Goal: Complete application form: Complete application form

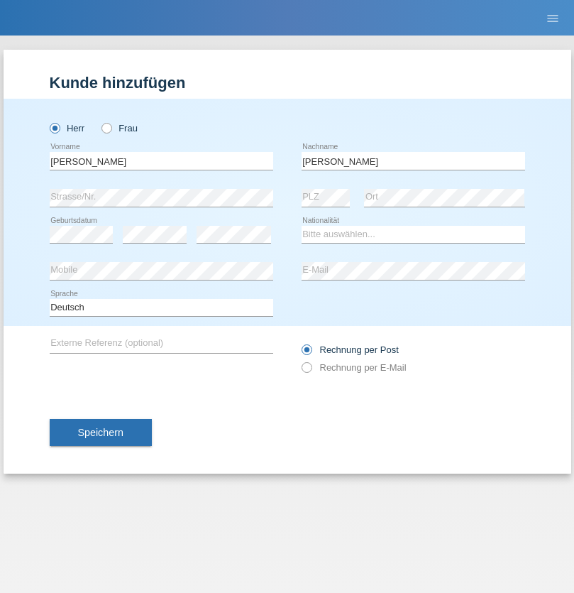
type input "[PERSON_NAME]"
select select "SY"
select select "C"
select select "21"
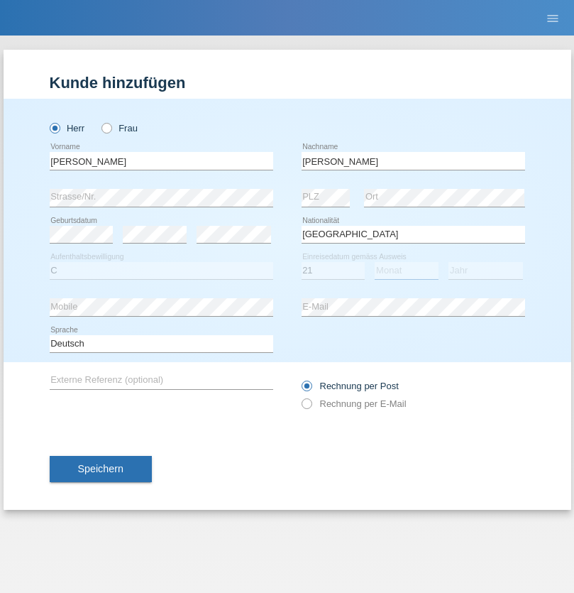
select select "12"
select select "2013"
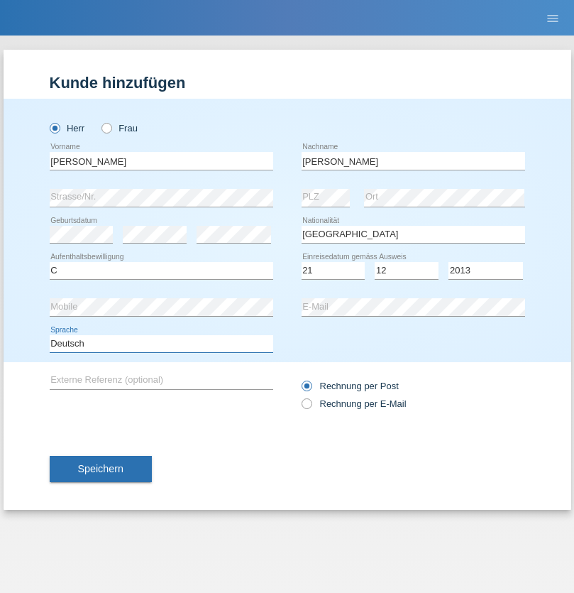
select select "en"
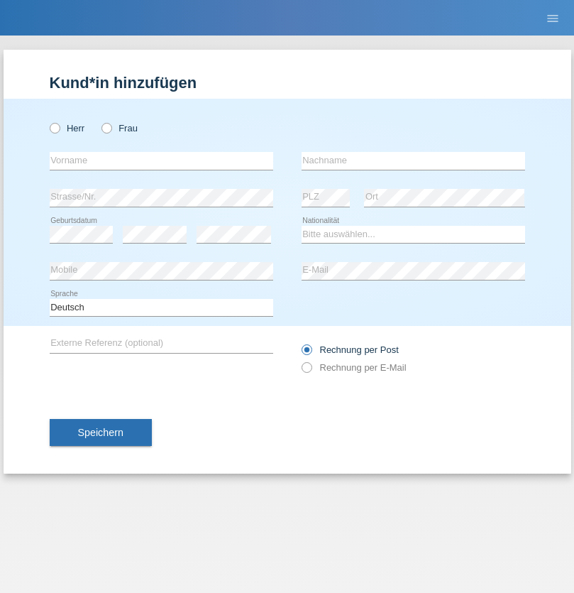
radio input "true"
click at [161, 160] on input "text" at bounding box center [162, 161] width 224 height 18
type input "David"
click at [413, 160] on input "text" at bounding box center [414, 161] width 224 height 18
type input "Senn"
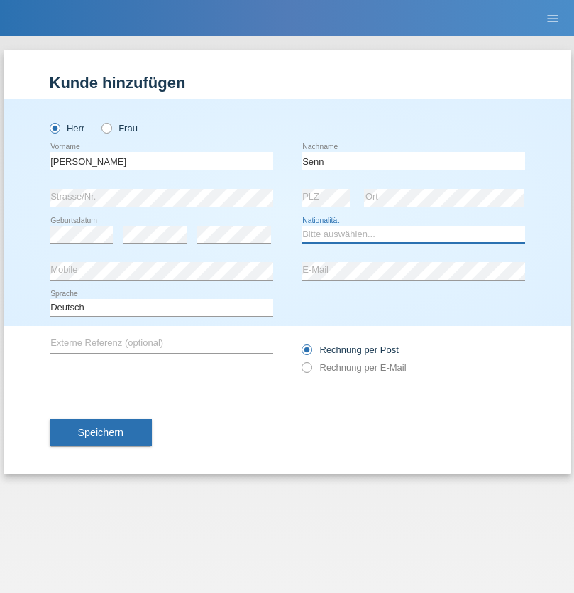
select select "CH"
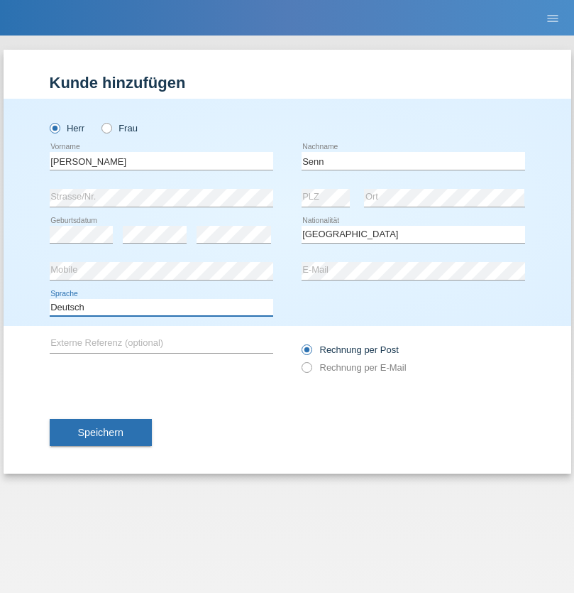
select select "en"
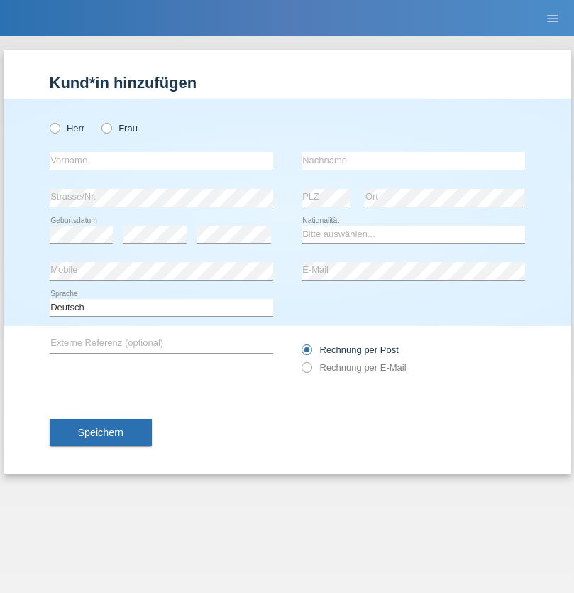
radio input "true"
click at [161, 160] on input "text" at bounding box center [162, 161] width 224 height 18
type input "[PERSON_NAME]"
click at [413, 160] on input "text" at bounding box center [414, 161] width 224 height 18
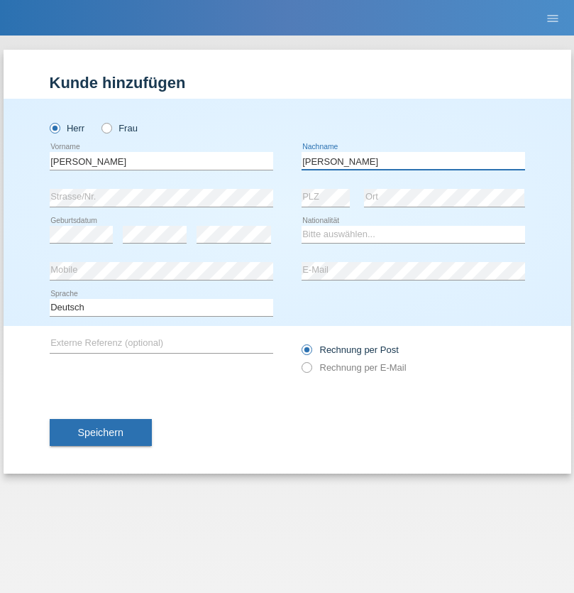
type input "[PERSON_NAME]"
select select "AT"
select select "C"
select select "23"
select select "08"
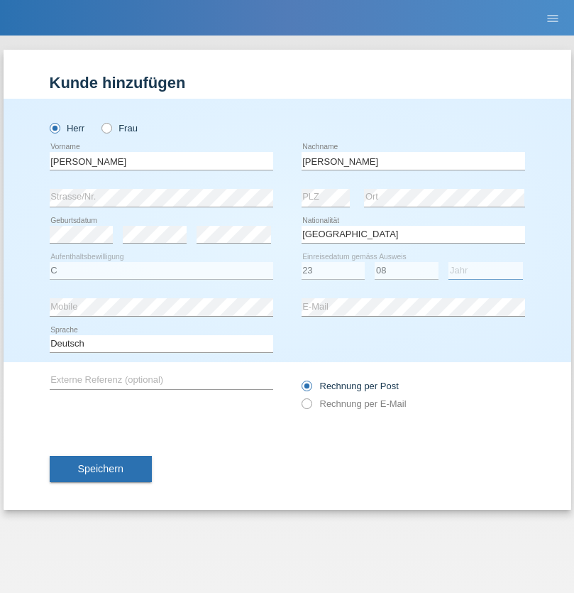
select select "2016"
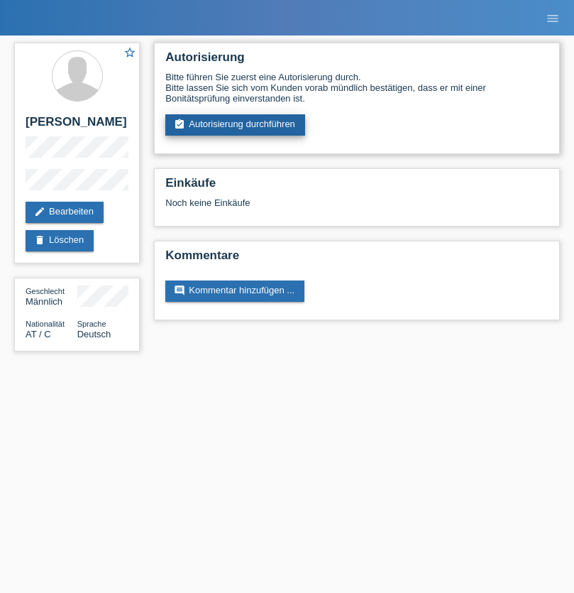
click at [236, 125] on link "assignment_turned_in Autorisierung durchführen" at bounding box center [235, 124] width 140 height 21
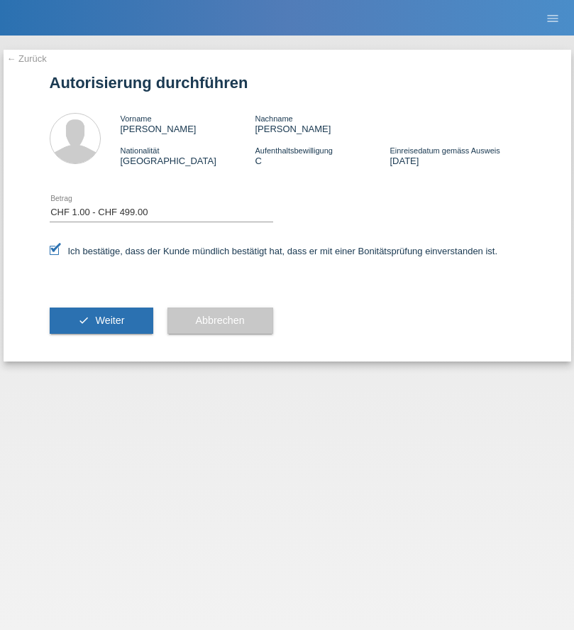
select select "1"
click at [101, 320] on span "Weiter" at bounding box center [109, 319] width 29 height 11
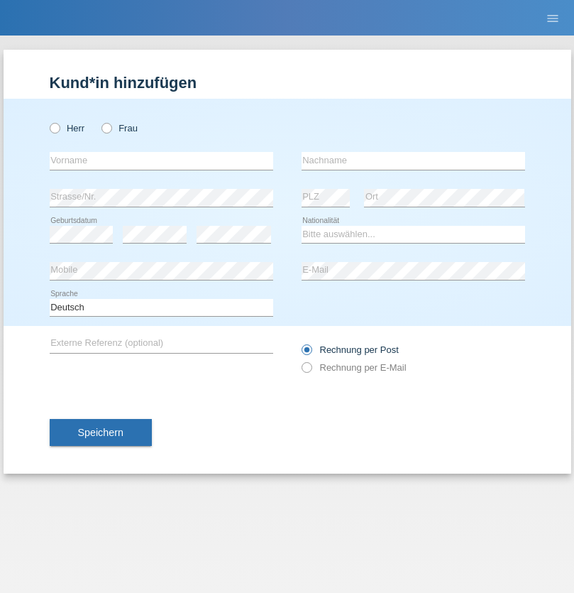
radio input "true"
click at [161, 160] on input "text" at bounding box center [162, 161] width 224 height 18
type input "Cveta"
click at [413, 160] on input "text" at bounding box center [414, 161] width 224 height 18
type input "Anyanwu"
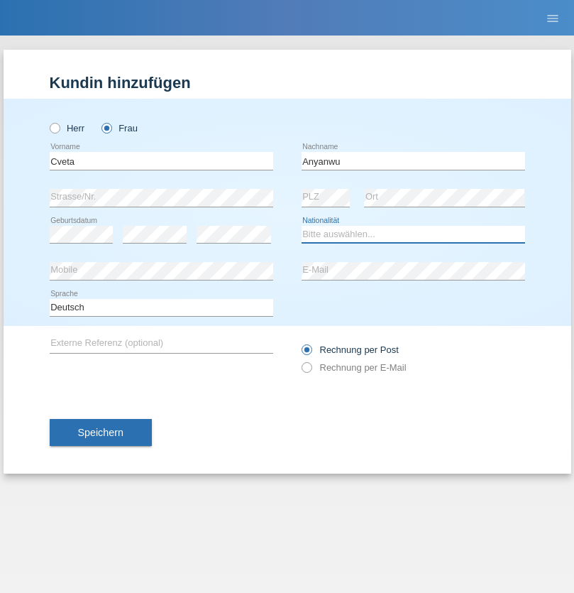
select select "CH"
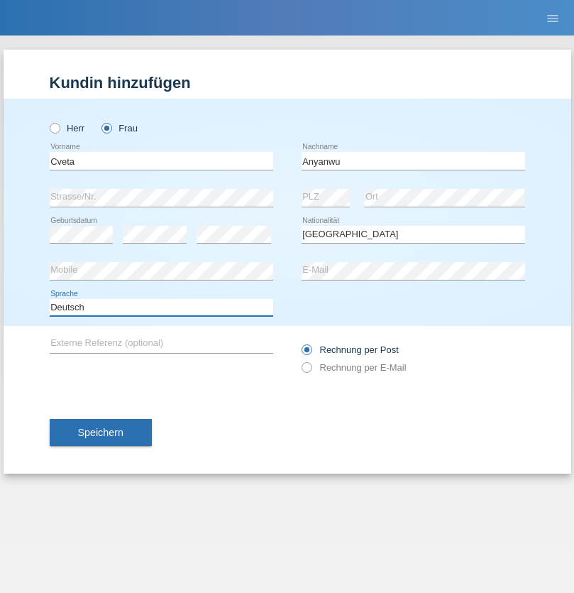
select select "en"
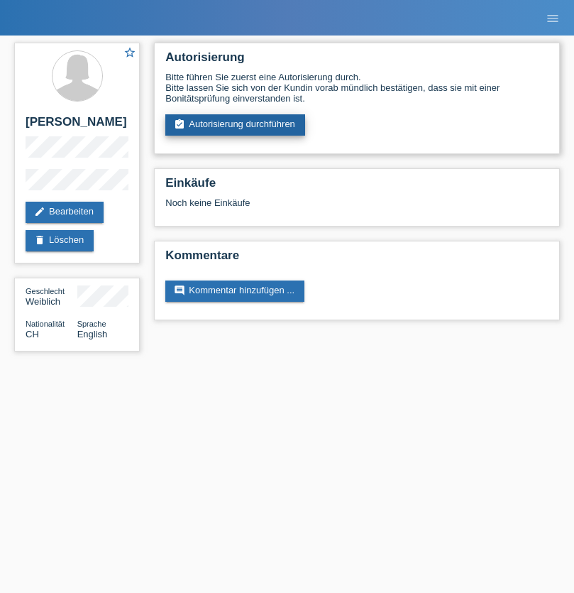
click at [236, 125] on link "assignment_turned_in Autorisierung durchführen" at bounding box center [235, 124] width 140 height 21
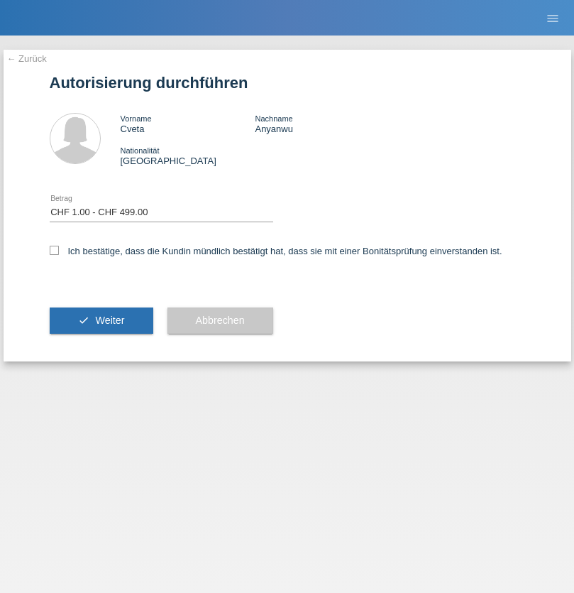
select select "1"
checkbox input "true"
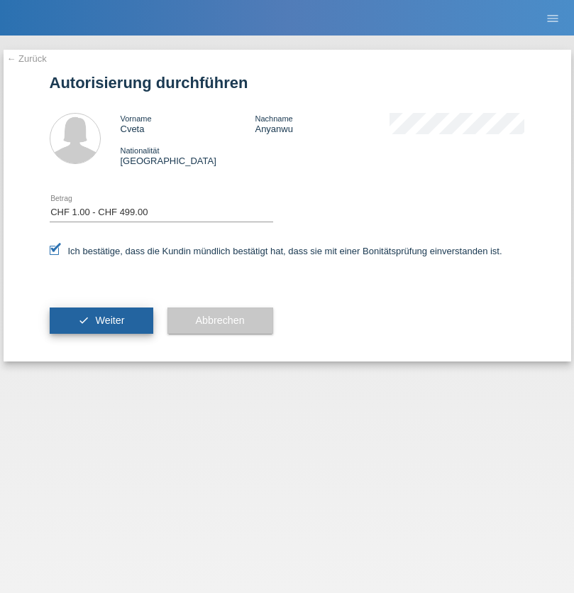
click at [101, 320] on span "Weiter" at bounding box center [109, 319] width 29 height 11
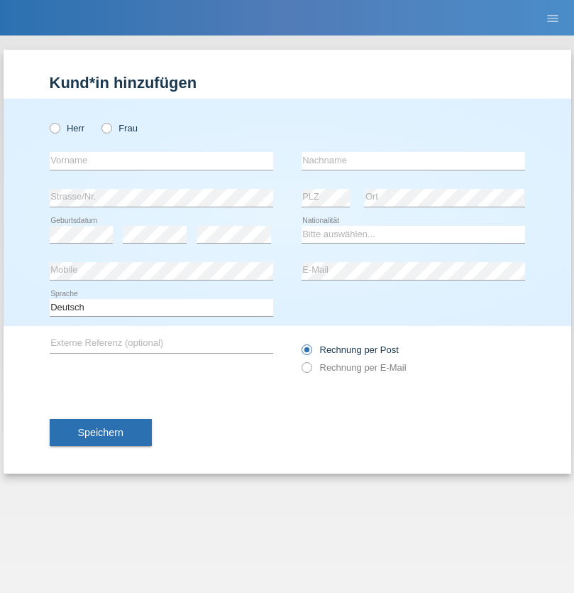
radio input "true"
click at [161, 160] on input "text" at bounding box center [162, 161] width 224 height 18
type input "Enes"
click at [413, 160] on input "text" at bounding box center [414, 161] width 224 height 18
type input "Karaalp"
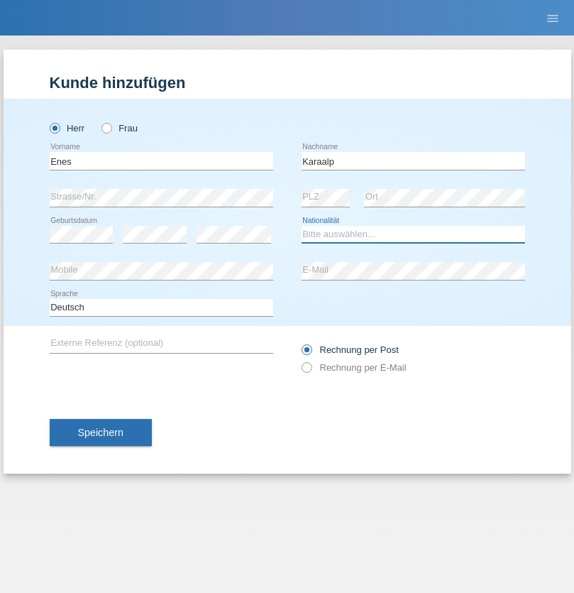
select select "AT"
select select "C"
select select "01"
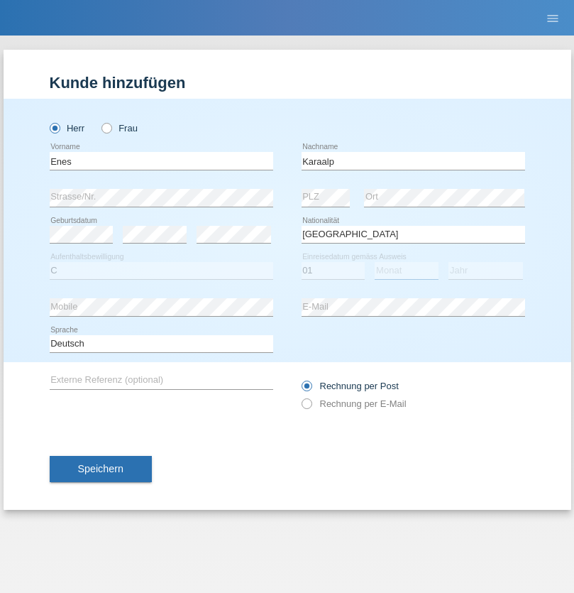
select select "10"
select select "2019"
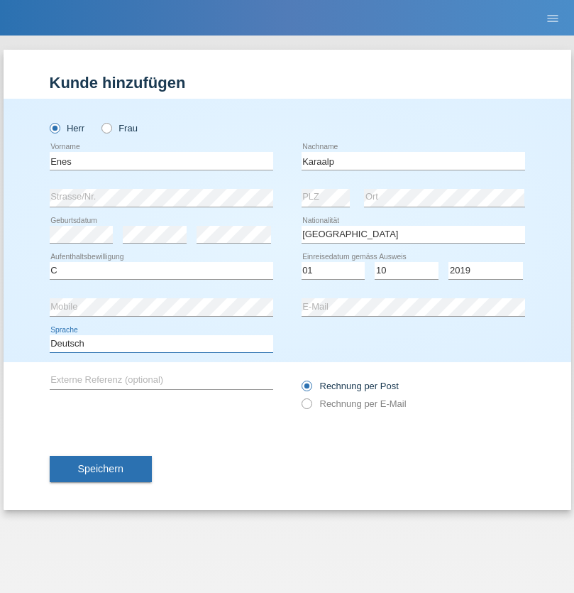
select select "en"
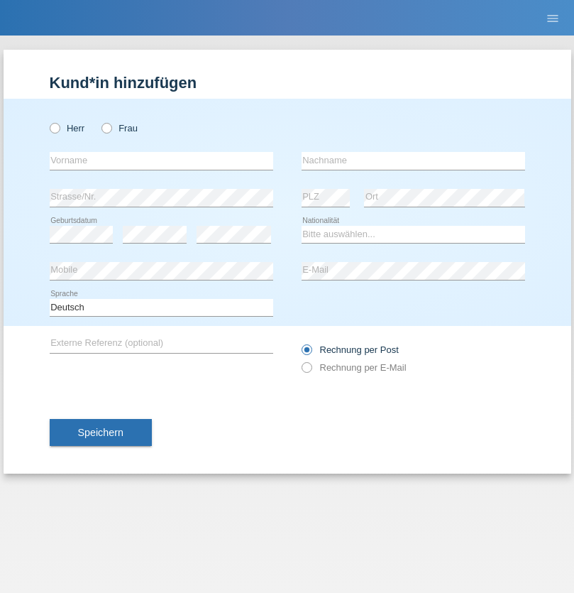
radio input "true"
click at [161, 160] on input "text" at bounding box center [162, 161] width 224 height 18
type input "firat"
click at [413, 160] on input "text" at bounding box center [414, 161] width 224 height 18
type input "kara"
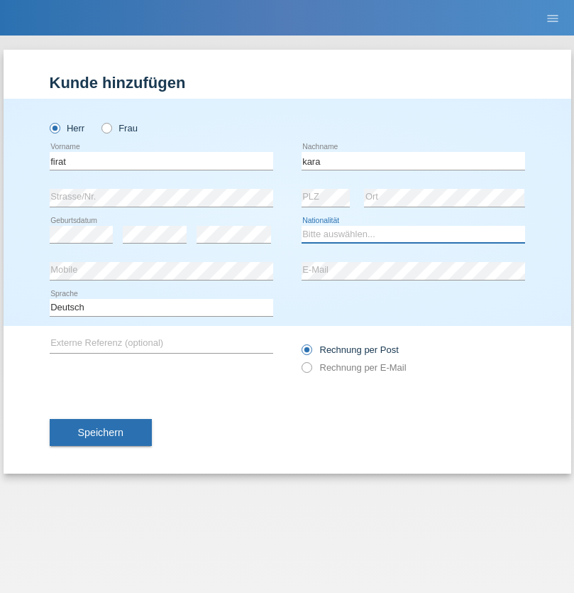
select select "CH"
radio input "true"
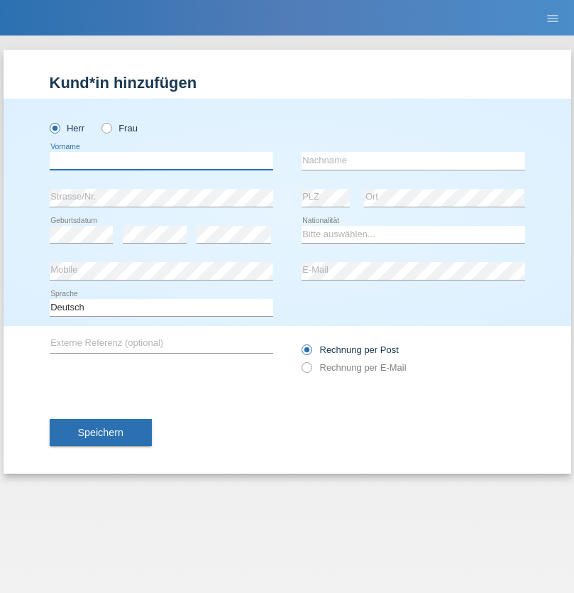
click at [161, 160] on input "text" at bounding box center [162, 161] width 224 height 18
type input "Andy"
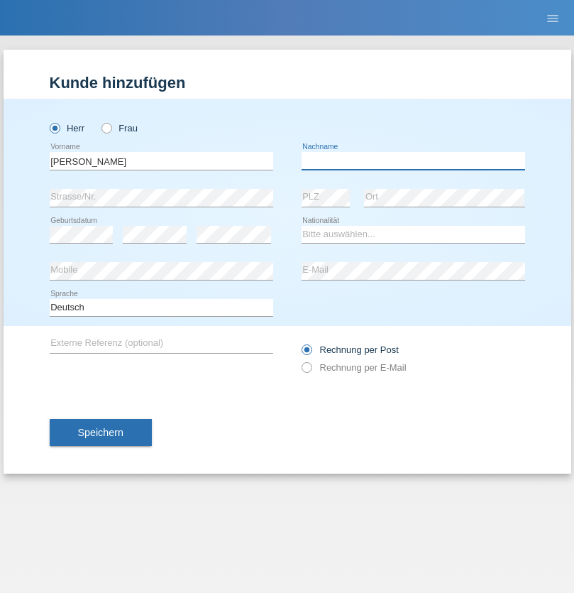
click at [413, 160] on input "text" at bounding box center [414, 161] width 224 height 18
type input "Priestley"
select select "CH"
radio input "true"
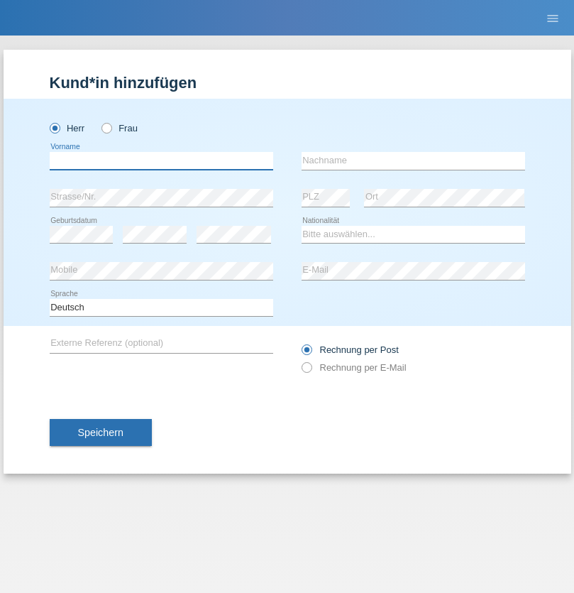
click at [161, 160] on input "text" at bounding box center [162, 161] width 224 height 18
type input "[PERSON_NAME]"
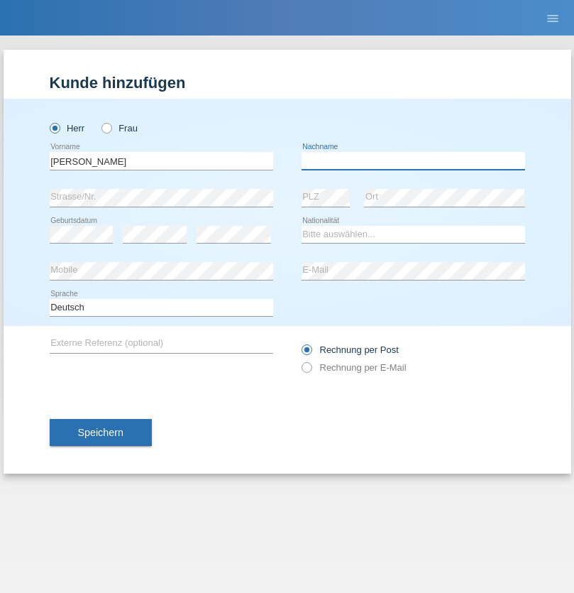
click at [413, 160] on input "text" at bounding box center [414, 161] width 224 height 18
type input "Fortugno"
select select "IT"
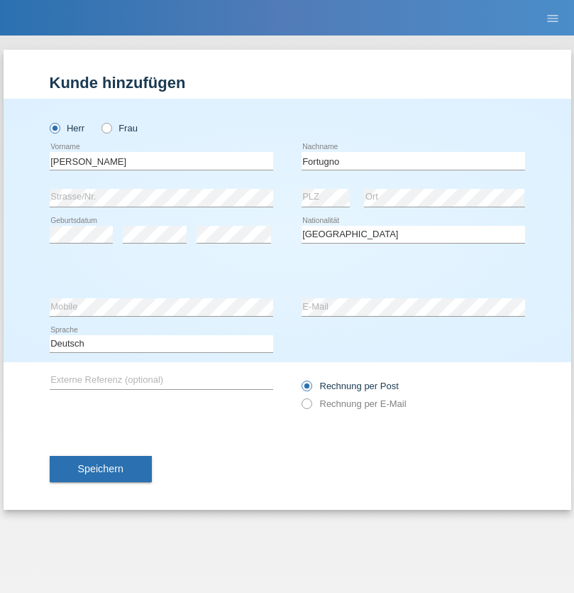
select select "C"
select select "09"
select select "08"
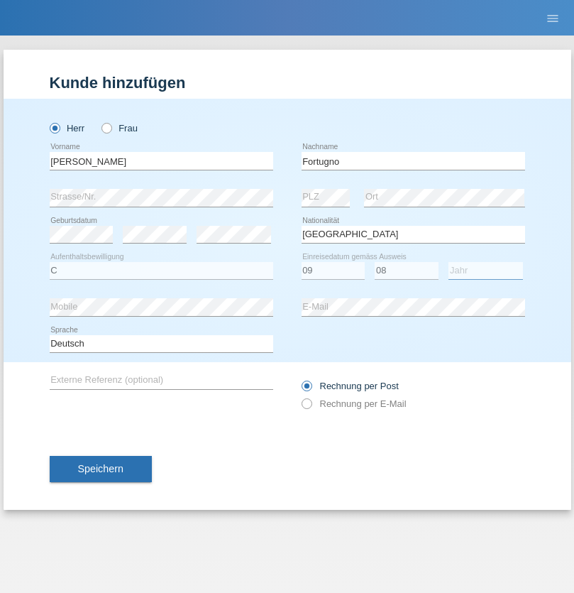
select select "2006"
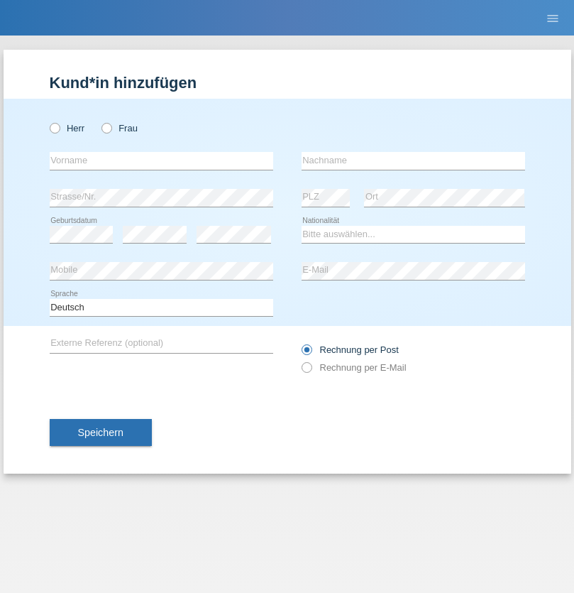
radio input "true"
click at [161, 160] on input "text" at bounding box center [162, 161] width 224 height 18
type input "Farkash"
click at [413, 160] on input "text" at bounding box center [414, 161] width 224 height 18
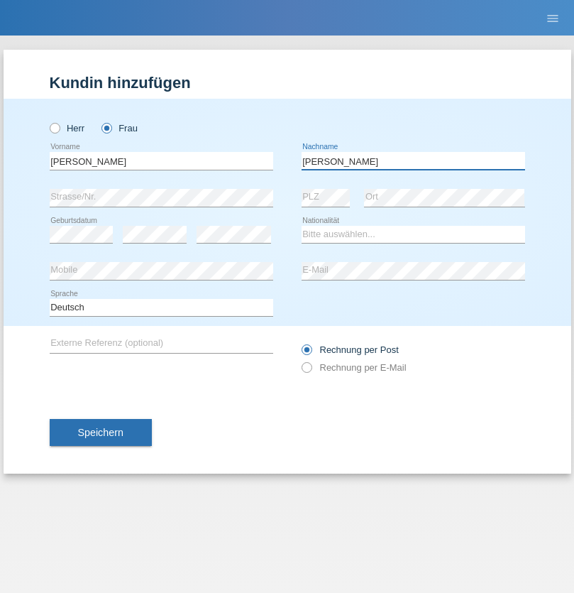
type input "Yolana"
select select "UA"
select select "C"
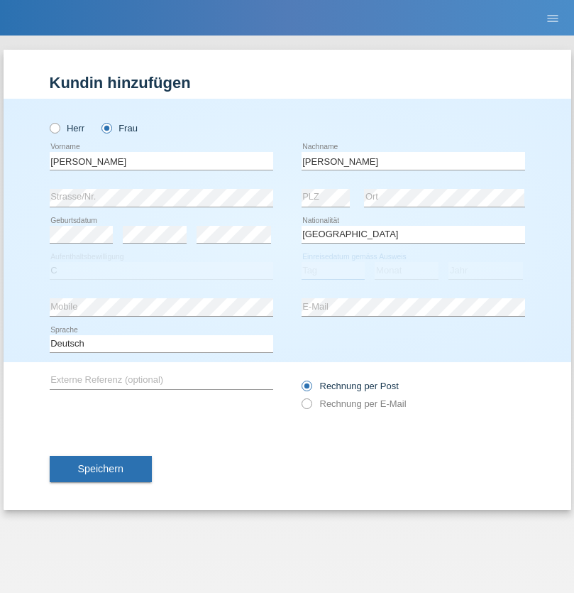
select select "23"
select select "10"
select select "2021"
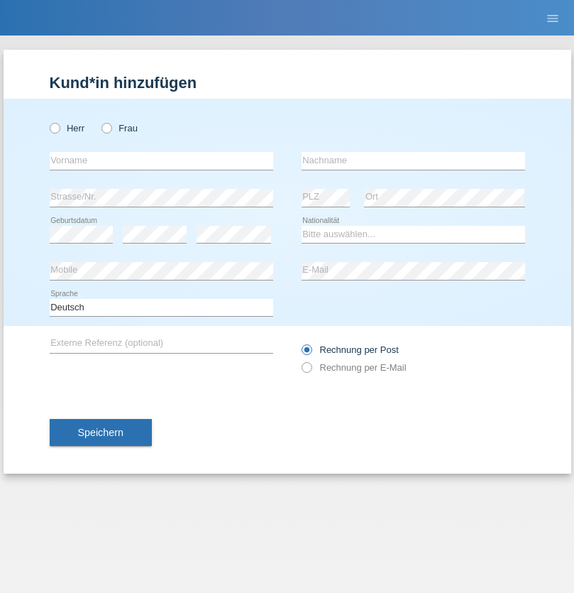
radio input "true"
click at [161, 160] on input "text" at bounding box center [162, 161] width 224 height 18
type input "Nuria"
click at [413, 160] on input "text" at bounding box center [414, 161] width 224 height 18
type input "D'Antino"
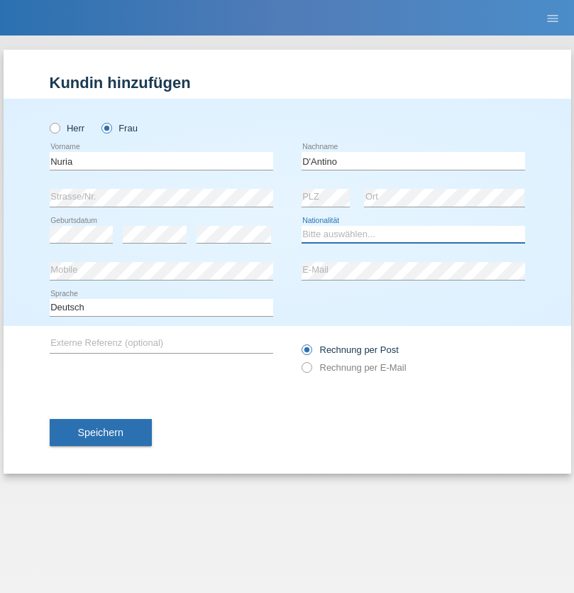
select select "CH"
